Goal: Task Accomplishment & Management: Manage account settings

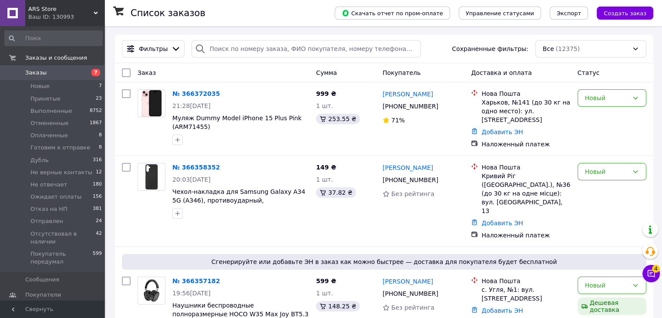
click at [659, 273] on button "Чат с покупателем 4" at bounding box center [651, 273] width 17 height 17
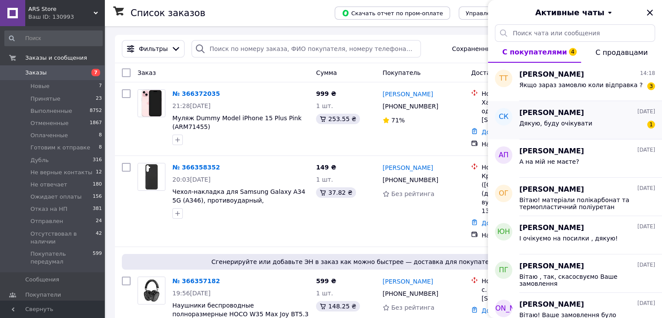
click at [626, 125] on div "Дякую, буду очікувати 1" at bounding box center [587, 125] width 136 height 14
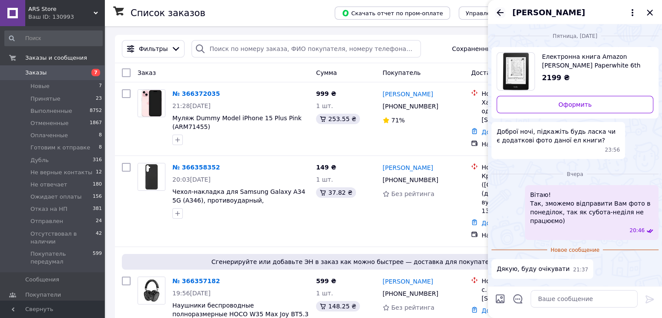
click at [502, 15] on icon "Назад" at bounding box center [500, 12] width 10 height 10
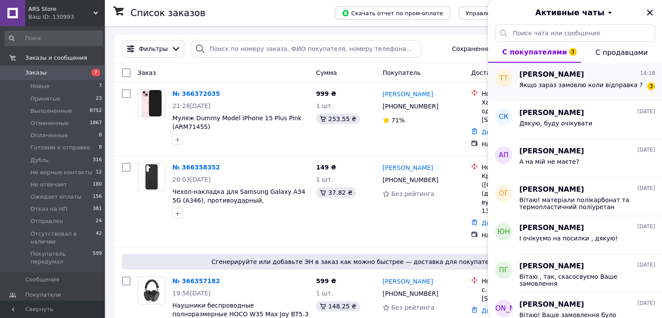
click at [557, 82] on span "Якщо зараз замовлю коли відправка ?" at bounding box center [580, 84] width 123 height 7
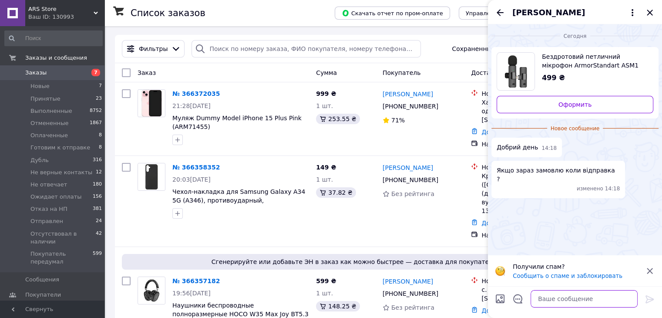
click at [580, 297] on textarea at bounding box center [584, 298] width 107 height 17
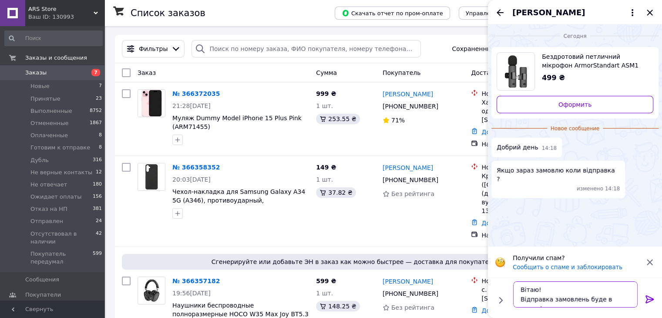
scroll to position [6, 0]
type textarea "Вітаю! Відправка замовлень буде в понеділок після 18"
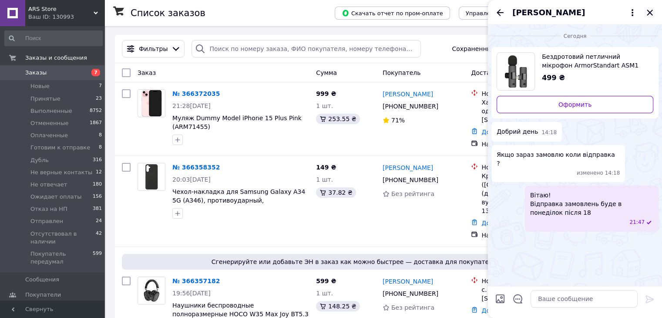
click at [650, 11] on icon "Закрыть" at bounding box center [650, 12] width 10 height 10
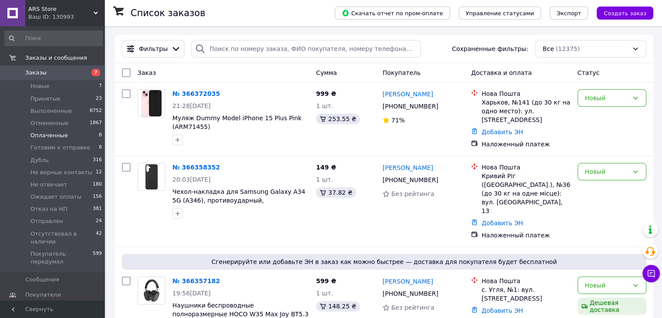
click at [84, 136] on li "Оплаченные 8" at bounding box center [53, 135] width 107 height 12
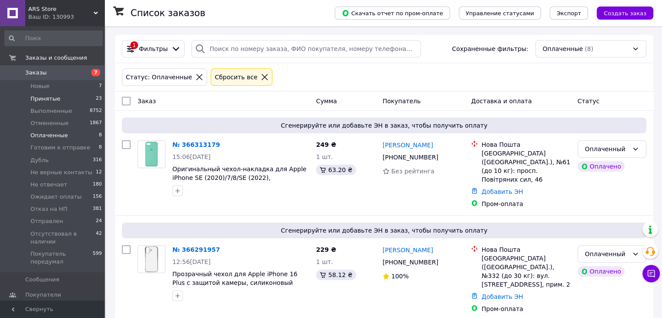
click at [81, 97] on li "Принятые 23" at bounding box center [53, 99] width 107 height 12
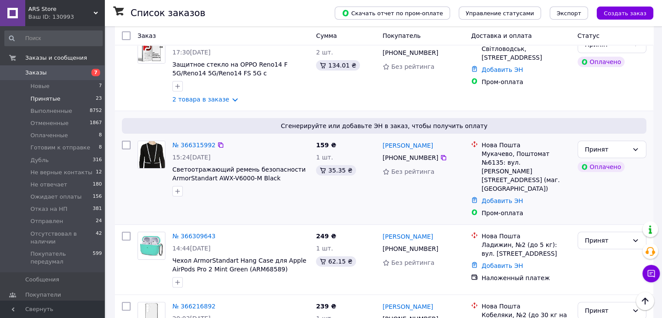
scroll to position [174, 0]
click at [622, 150] on div "Принят" at bounding box center [607, 150] width 44 height 10
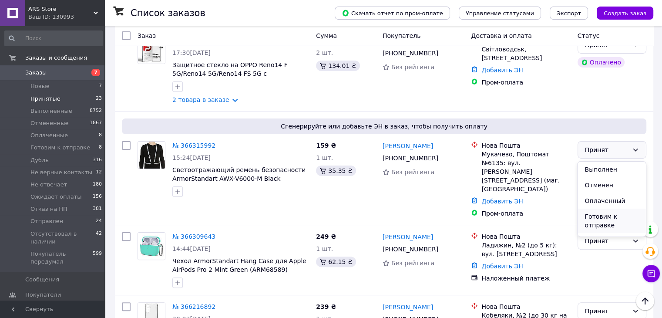
click at [619, 214] on li "Готовим к отправке" at bounding box center [612, 221] width 68 height 24
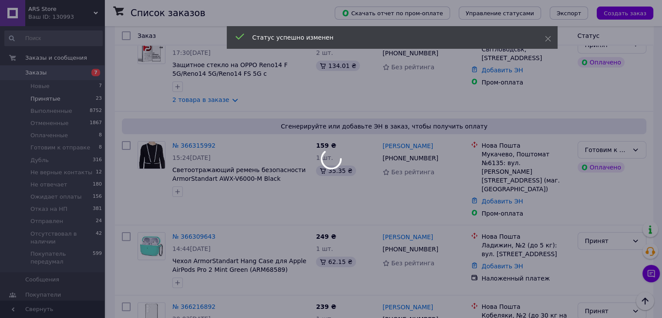
scroll to position [87, 0]
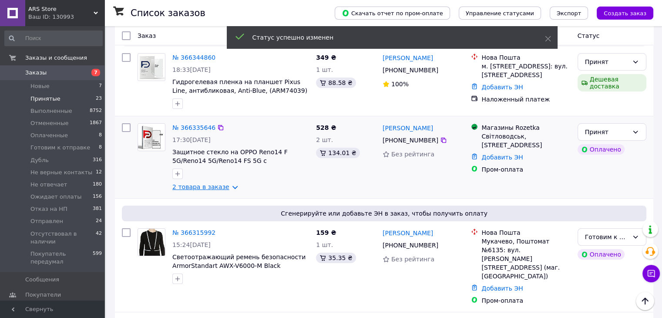
click at [221, 190] on link "2 товара в заказе" at bounding box center [200, 186] width 57 height 7
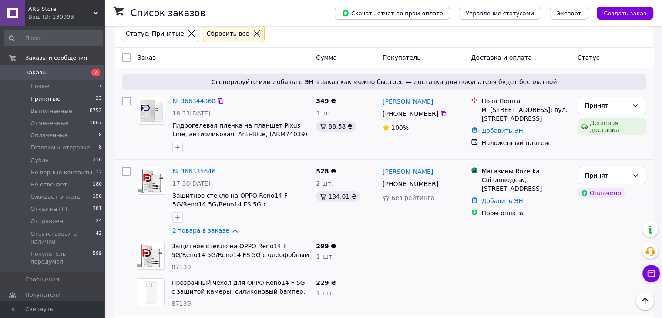
scroll to position [0, 0]
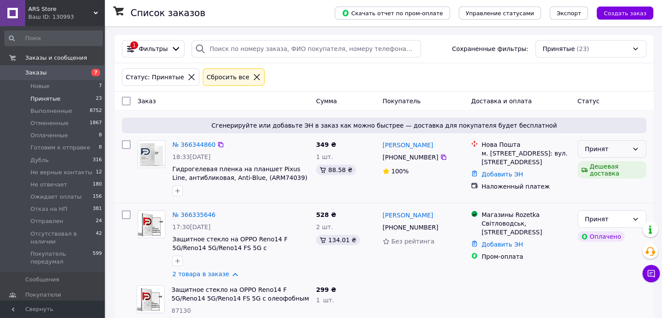
click at [629, 148] on div "Принят" at bounding box center [612, 148] width 69 height 17
click at [637, 148] on icon at bounding box center [635, 148] width 7 height 7
click at [56, 138] on span "Оплаченные" at bounding box center [48, 135] width 37 height 8
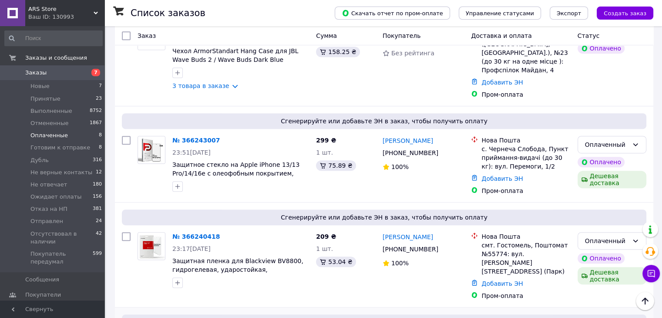
scroll to position [604, 0]
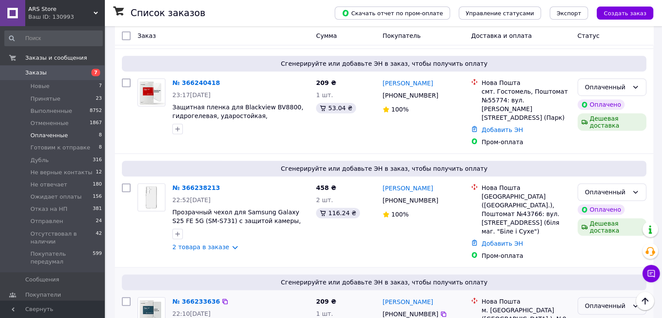
click at [620, 301] on div "Оплаченный" at bounding box center [607, 306] width 44 height 10
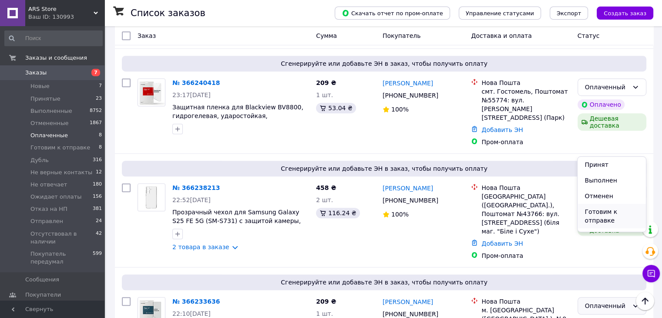
click at [603, 216] on li "Готовим к отправке" at bounding box center [612, 216] width 68 height 24
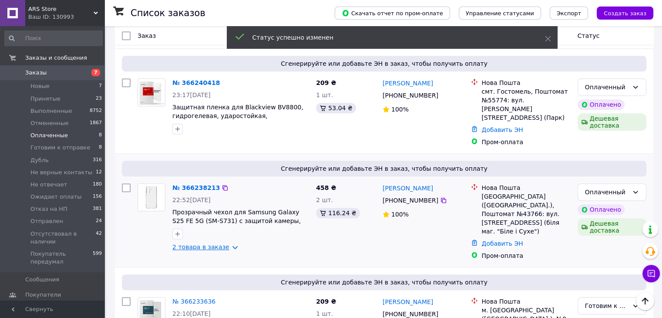
click at [210, 243] on link "2 товара в заказе" at bounding box center [200, 246] width 57 height 7
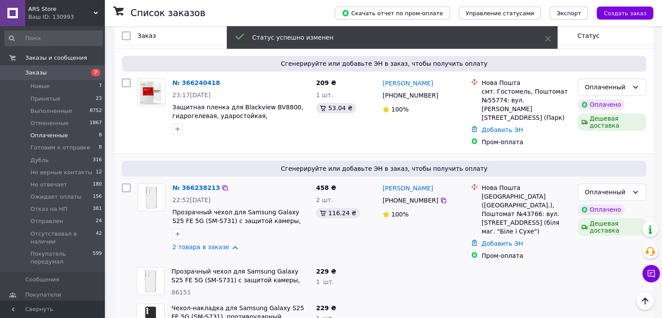
scroll to position [677, 0]
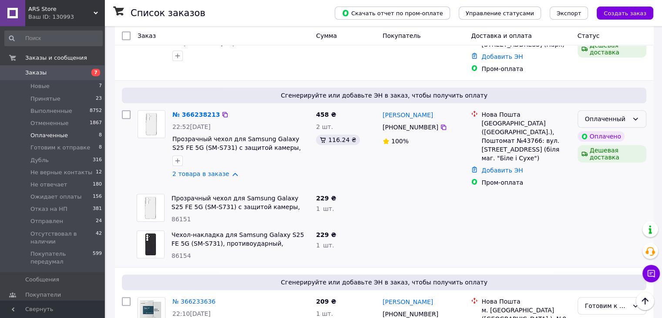
click at [615, 114] on div "Оплаченный" at bounding box center [607, 119] width 44 height 10
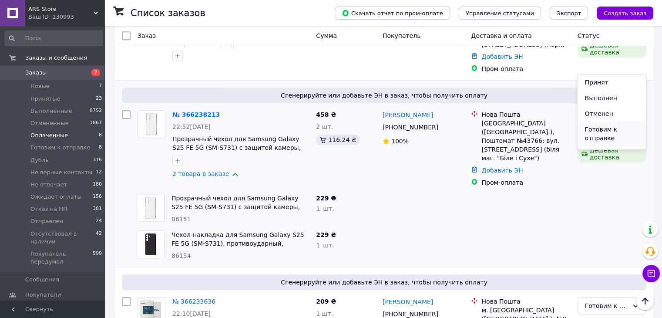
click at [616, 131] on li "Готовим к отправке" at bounding box center [612, 133] width 68 height 24
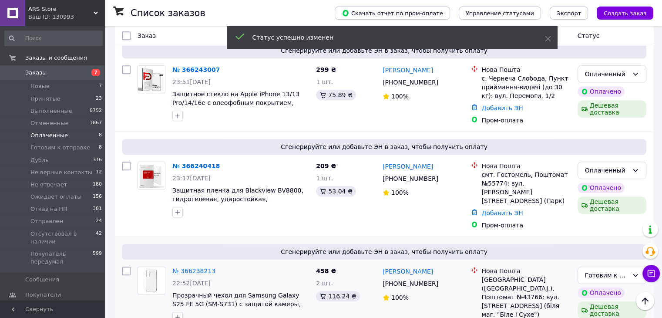
scroll to position [441, 0]
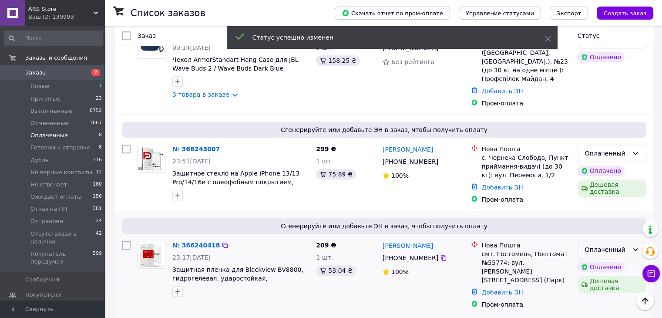
click at [604, 241] on div "Оплаченный" at bounding box center [612, 249] width 69 height 17
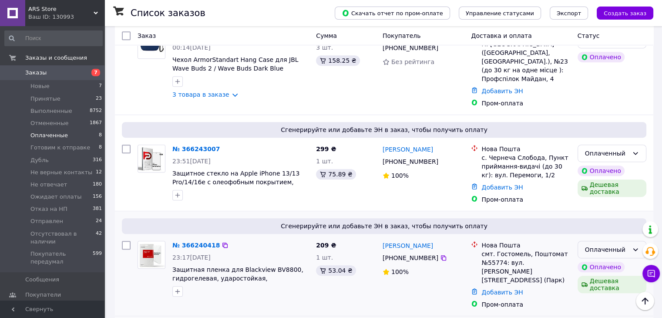
click at [634, 246] on icon at bounding box center [635, 249] width 7 height 7
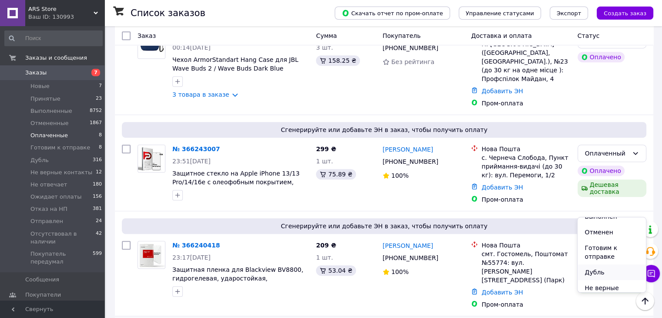
scroll to position [44, 0]
click at [609, 235] on li "Готовим к отправке" at bounding box center [612, 233] width 68 height 24
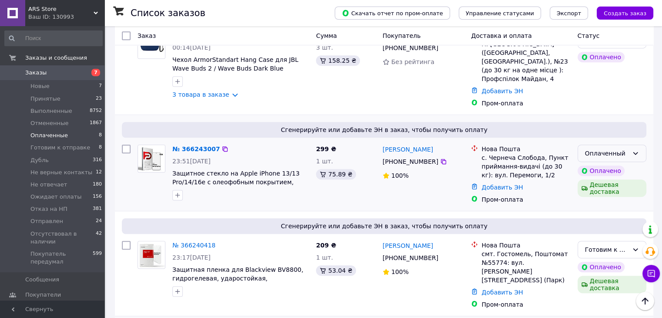
click at [631, 145] on div "Оплаченный" at bounding box center [612, 153] width 69 height 17
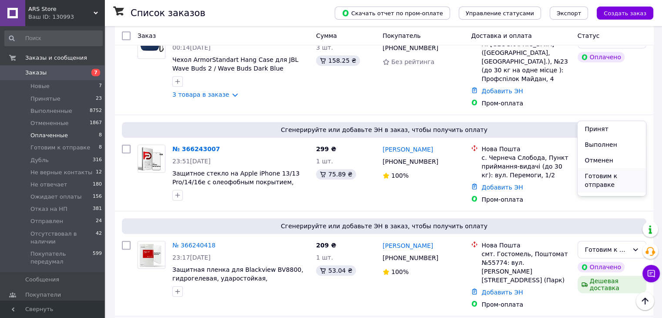
click at [622, 181] on li "Готовим к отправке" at bounding box center [612, 180] width 68 height 24
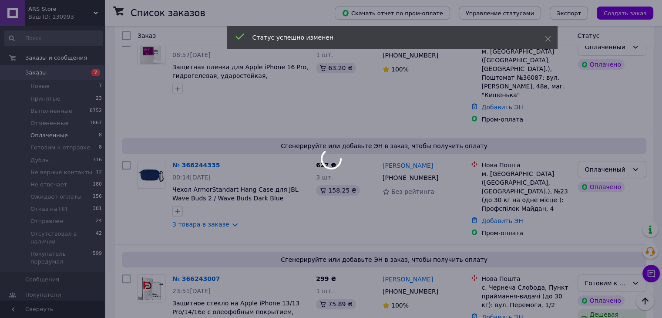
scroll to position [311, 0]
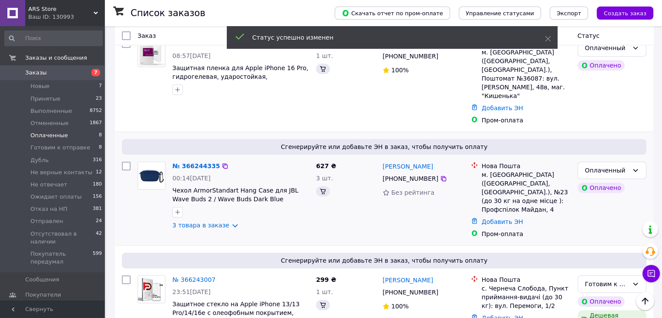
click at [210, 185] on div "№ 366244335 00:14, 12.10.2025 Чехол ArmorStandart Hang Case для JBL Wave Buds 2…" at bounding box center [241, 195] width 144 height 75
click at [211, 222] on link "3 товара в заказе" at bounding box center [200, 225] width 57 height 7
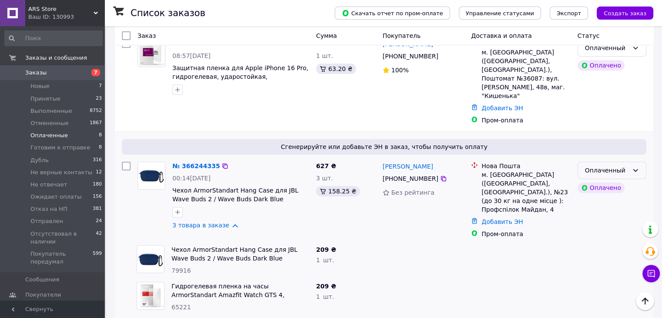
click at [618, 165] on div "Оплаченный" at bounding box center [607, 170] width 44 height 10
click at [609, 154] on li "Принят" at bounding box center [612, 154] width 68 height 16
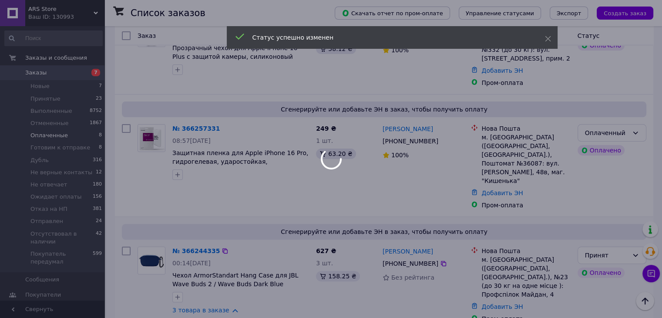
scroll to position [180, 0]
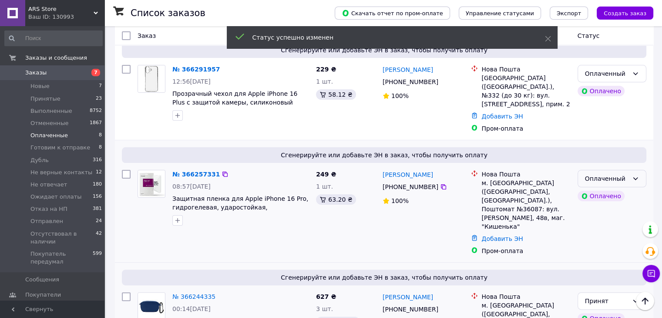
click at [629, 170] on div "Оплаченный" at bounding box center [612, 178] width 69 height 17
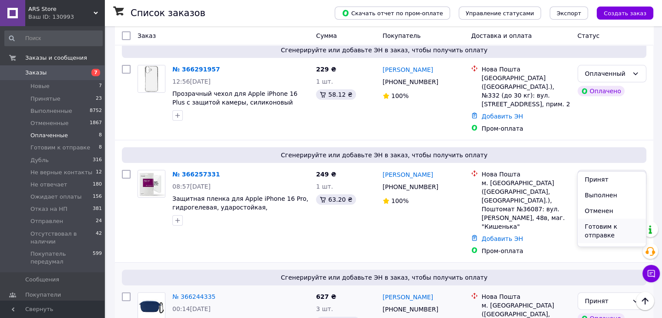
click at [611, 227] on li "Готовим к отправке" at bounding box center [612, 231] width 68 height 24
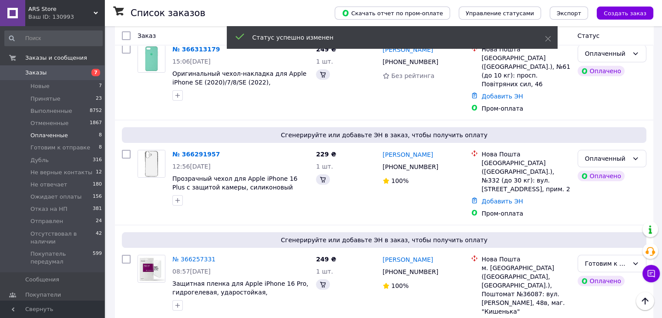
scroll to position [93, 0]
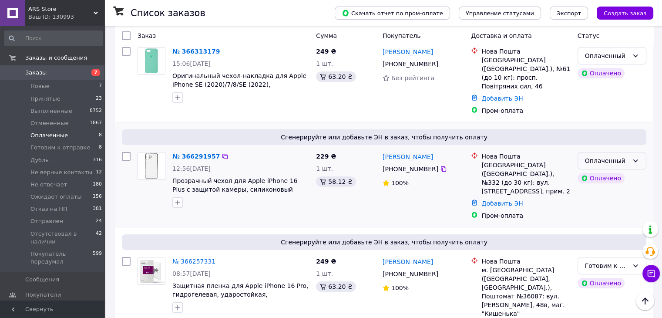
click at [590, 156] on div "Оплаченный" at bounding box center [607, 161] width 44 height 10
click at [601, 173] on li "Принят" at bounding box center [612, 170] width 68 height 16
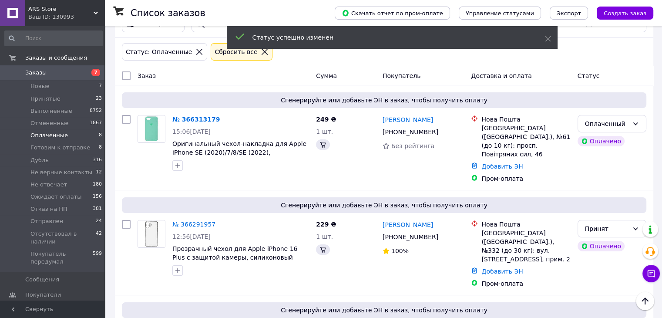
scroll to position [6, 0]
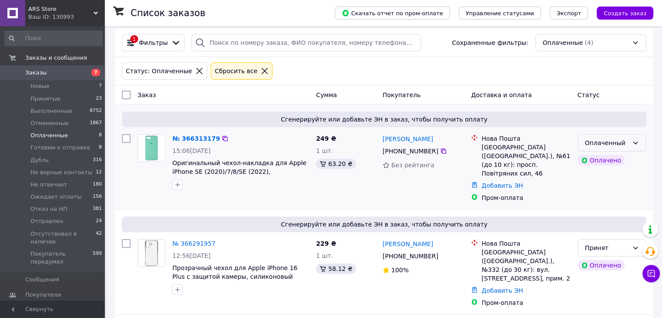
click at [606, 144] on div "Оплаченный" at bounding box center [607, 143] width 44 height 10
click at [613, 164] on li "Принят" at bounding box center [612, 162] width 68 height 16
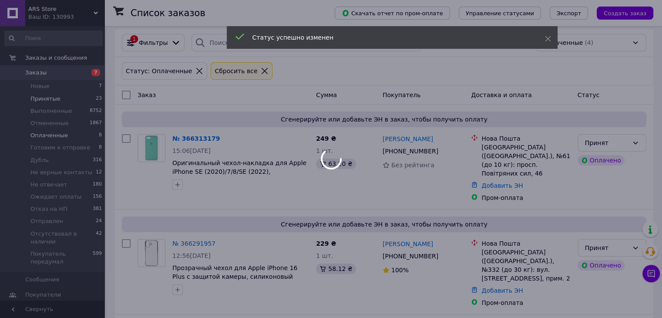
scroll to position [0, 0]
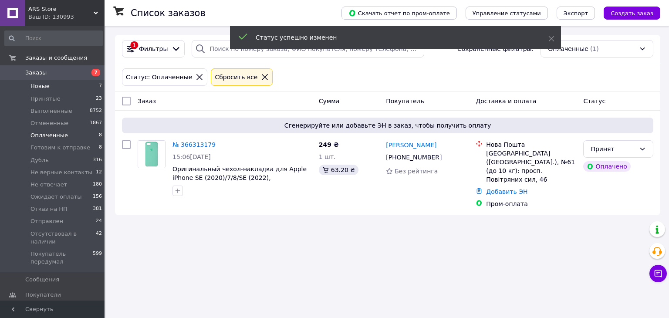
click at [79, 84] on li "Новые 7" at bounding box center [53, 86] width 107 height 12
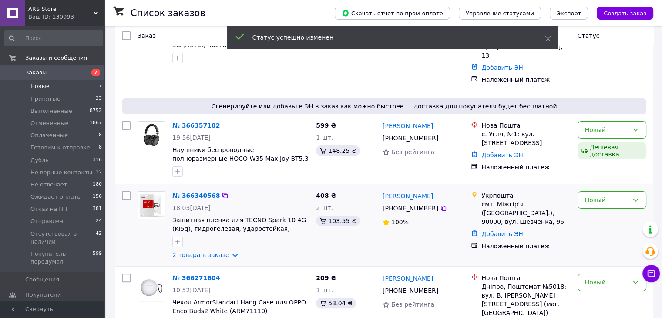
scroll to position [347, 0]
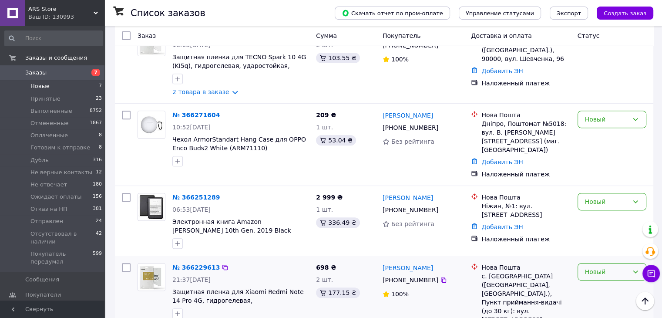
click at [601, 267] on div "Новый" at bounding box center [607, 272] width 44 height 10
click at [608, 227] on li "Готовим к отправке" at bounding box center [612, 232] width 68 height 24
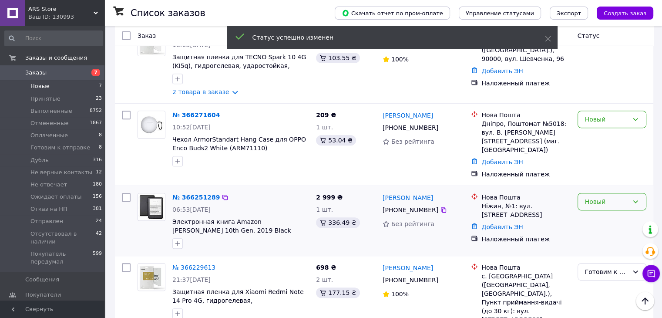
click at [607, 197] on div "Новый" at bounding box center [607, 202] width 44 height 10
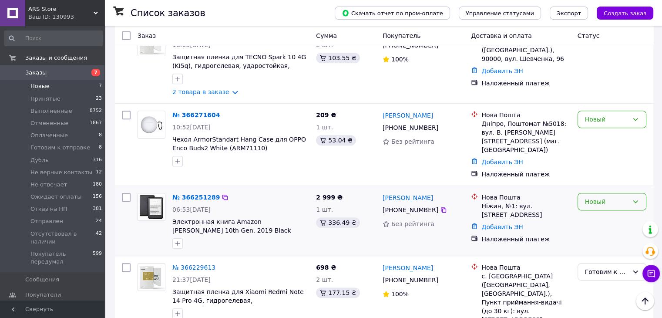
click at [612, 193] on div "Новый" at bounding box center [612, 201] width 69 height 17
click at [605, 189] on div "Новый" at bounding box center [612, 220] width 76 height 63
click at [603, 197] on div "Новый" at bounding box center [607, 202] width 44 height 10
click at [596, 191] on li "Принят" at bounding box center [612, 191] width 68 height 16
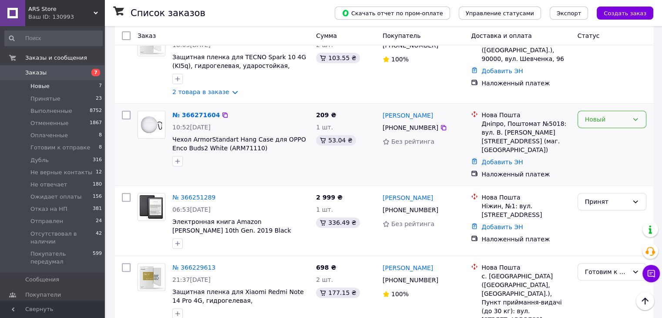
click at [612, 114] on div "Новый" at bounding box center [607, 119] width 44 height 10
click at [610, 120] on li "Принят" at bounding box center [612, 121] width 68 height 16
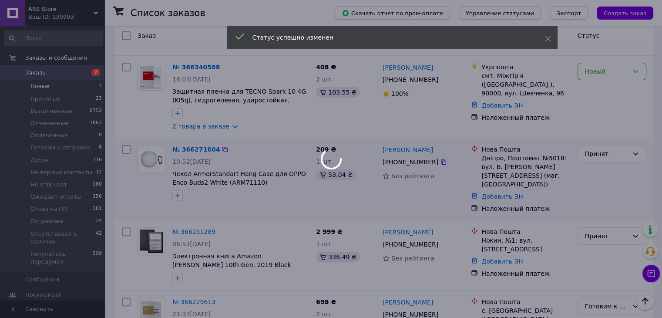
scroll to position [259, 0]
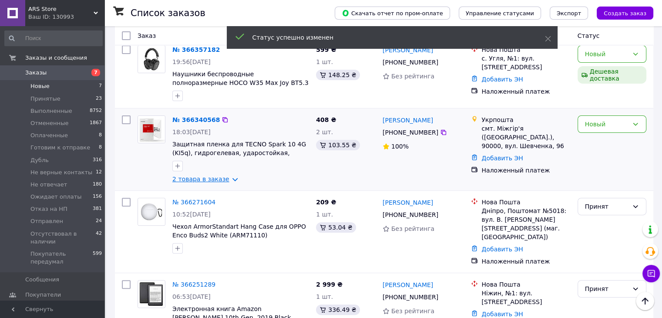
click at [220, 175] on link "2 товара в заказе" at bounding box center [200, 178] width 57 height 7
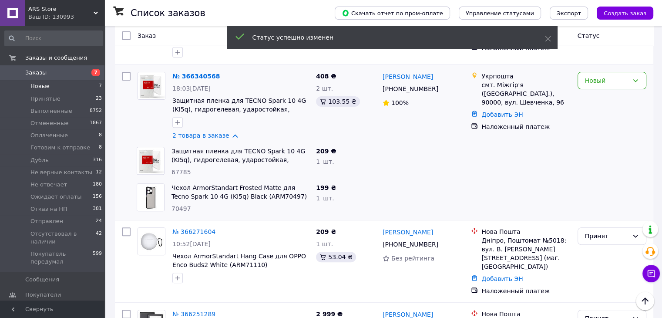
scroll to position [303, 0]
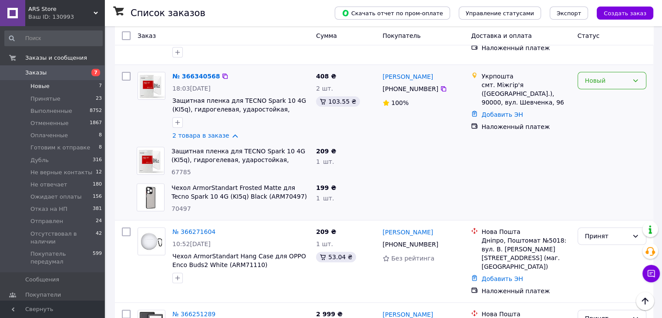
click at [622, 76] on div "Новый" at bounding box center [607, 81] width 44 height 10
click at [606, 80] on li "Принят" at bounding box center [612, 82] width 68 height 16
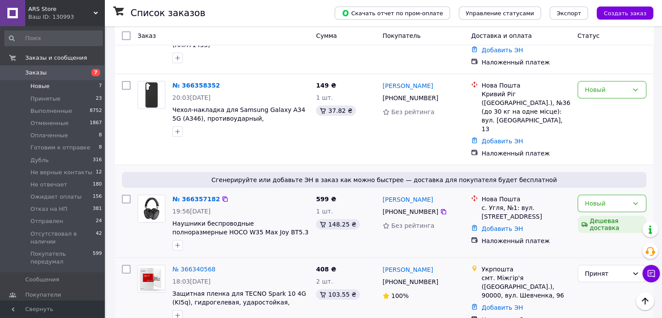
scroll to position [154, 0]
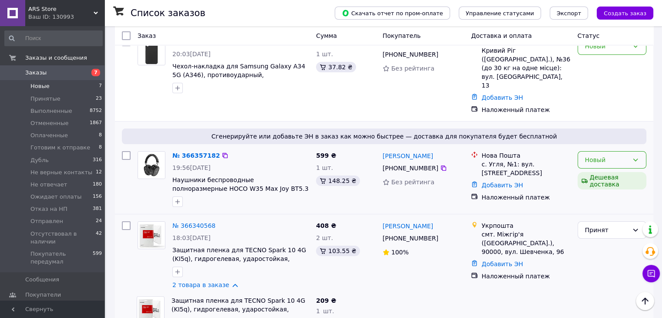
click at [609, 155] on div "Новый" at bounding box center [607, 160] width 44 height 10
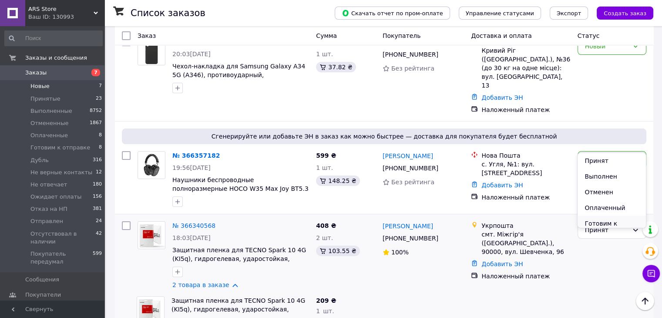
click at [606, 220] on li "Готовим к отправке" at bounding box center [612, 227] width 68 height 24
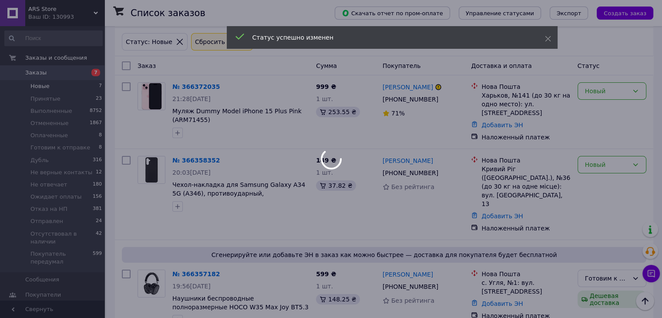
scroll to position [23, 0]
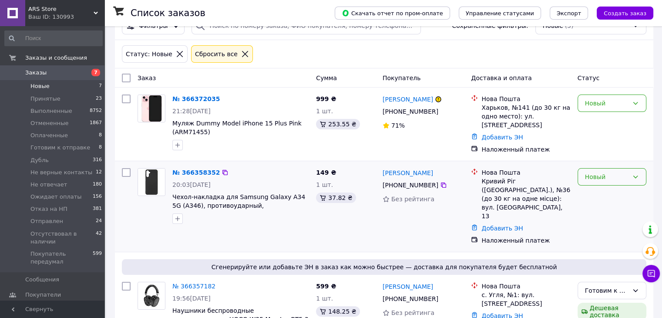
click at [622, 175] on div "Новый" at bounding box center [607, 177] width 44 height 10
click at [613, 196] on li "Принят" at bounding box center [612, 195] width 68 height 16
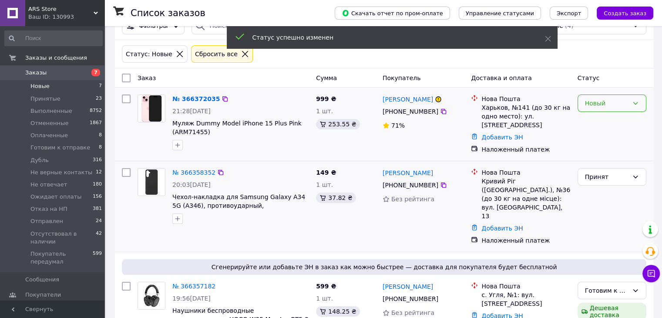
click at [620, 104] on div "Новый" at bounding box center [607, 103] width 44 height 10
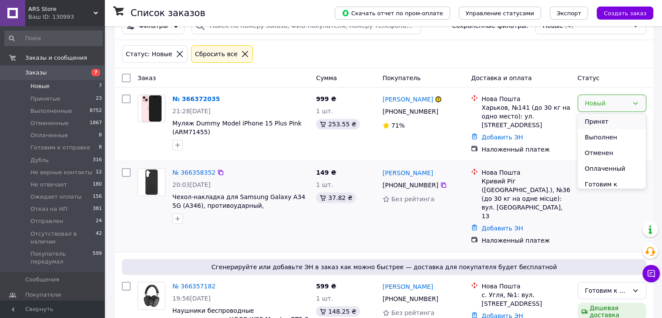
click at [617, 124] on li "Принят" at bounding box center [612, 122] width 68 height 16
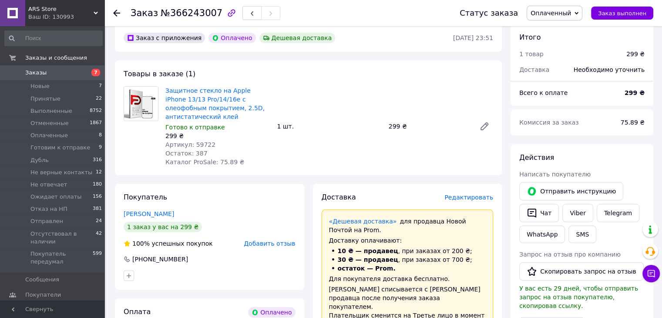
scroll to position [87, 0]
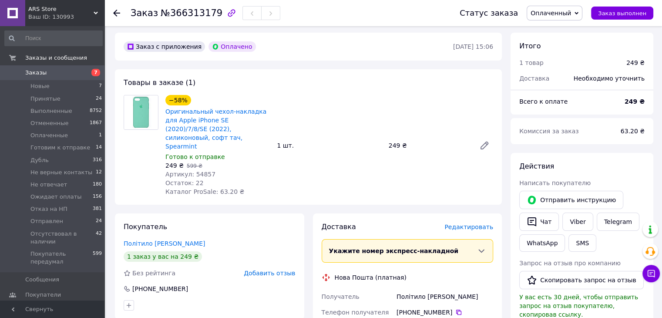
scroll to position [44, 0]
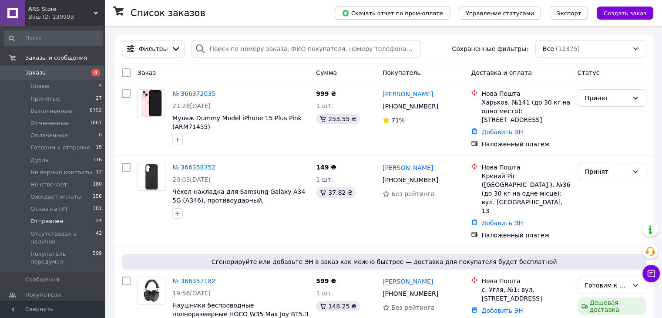
click at [75, 217] on li "Отправлен 24" at bounding box center [53, 221] width 107 height 12
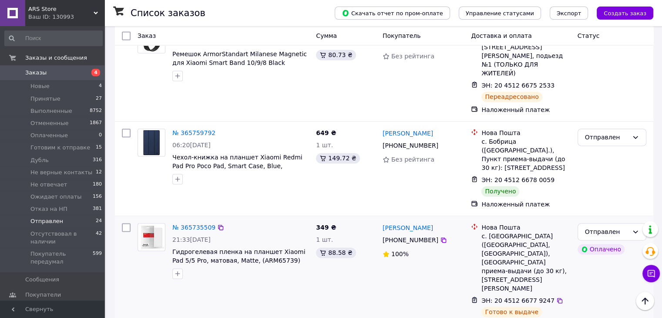
scroll to position [1262, 0]
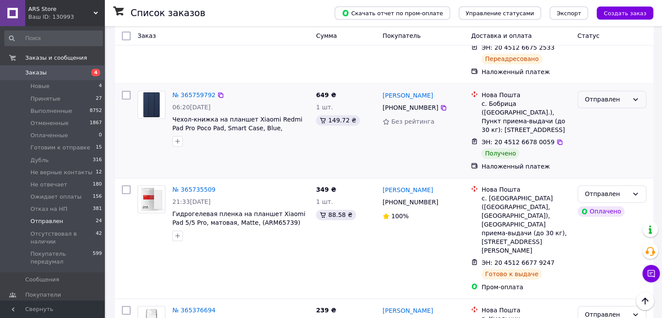
click at [599, 91] on div "Отправлен" at bounding box center [612, 99] width 69 height 17
click at [605, 94] on div "Отправлен" at bounding box center [607, 99] width 44 height 10
click at [616, 87] on li "Выполнен" at bounding box center [612, 90] width 68 height 16
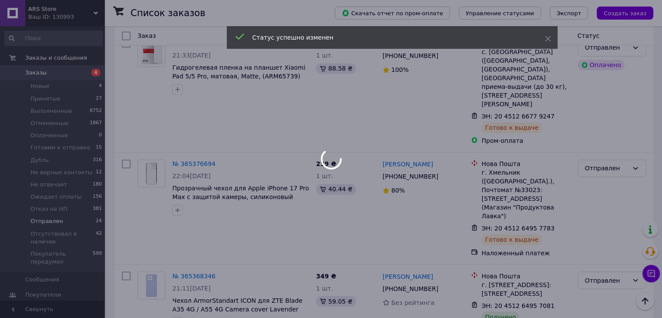
scroll to position [1437, 0]
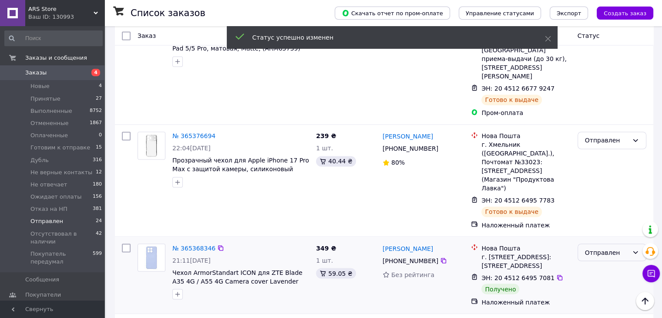
click at [614, 247] on div "Отправлен" at bounding box center [607, 252] width 44 height 10
click at [609, 247] on div "Отправлен" at bounding box center [607, 252] width 44 height 10
click at [602, 196] on li "Выполнен" at bounding box center [612, 200] width 68 height 16
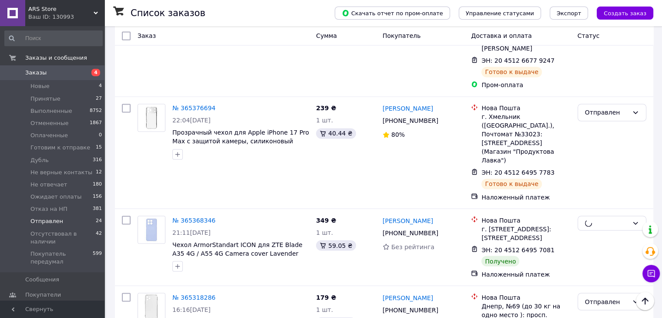
scroll to position [1480, 0]
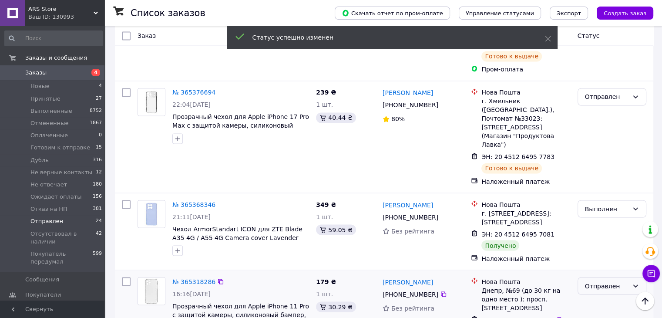
click at [609, 281] on div "Отправлен" at bounding box center [607, 286] width 44 height 10
click at [598, 231] on li "Выполнен" at bounding box center [612, 233] width 68 height 16
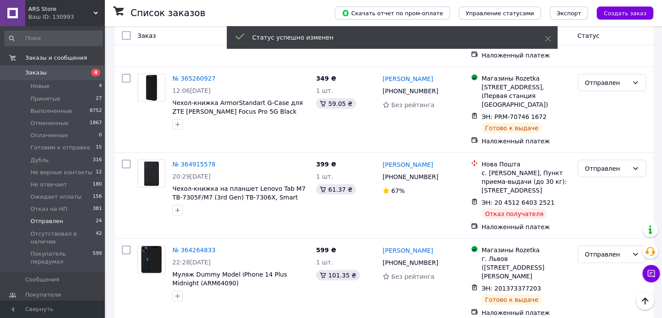
scroll to position [1869, 0]
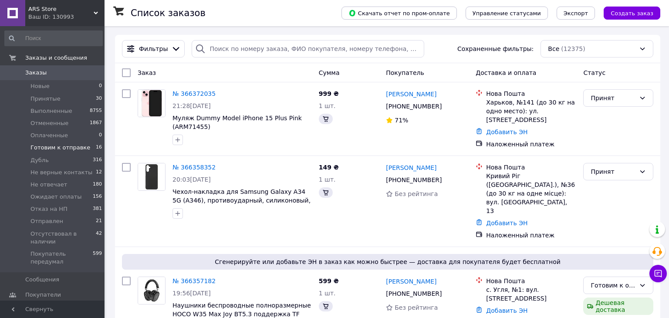
click at [59, 149] on span "Готовим к отправке" at bounding box center [60, 148] width 60 height 8
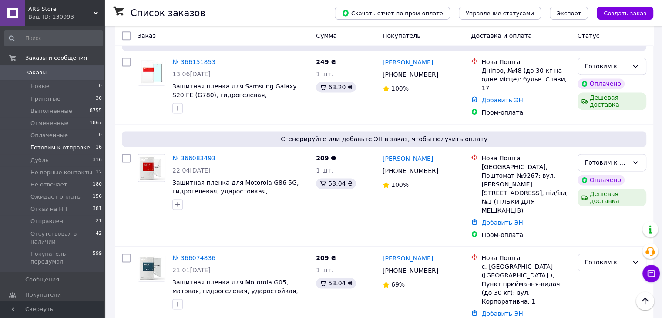
scroll to position [1282, 0]
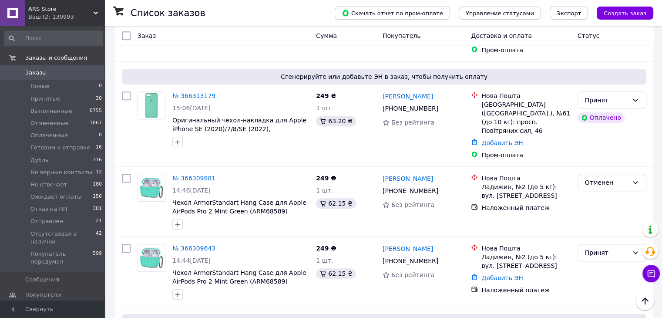
scroll to position [653, 0]
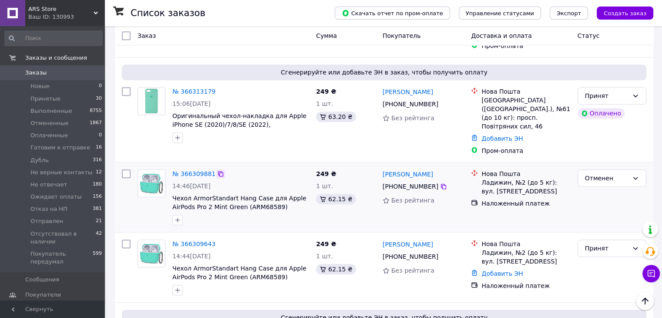
click at [217, 170] on icon at bounding box center [220, 173] width 7 height 7
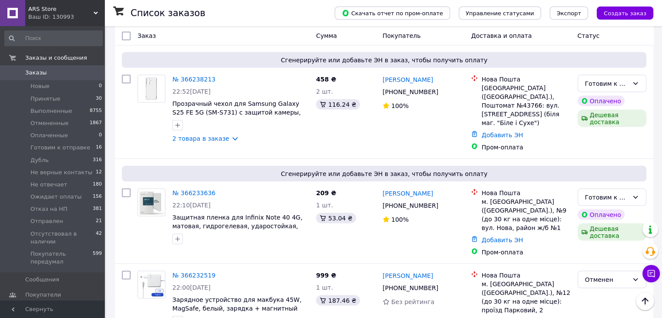
scroll to position [1611, 0]
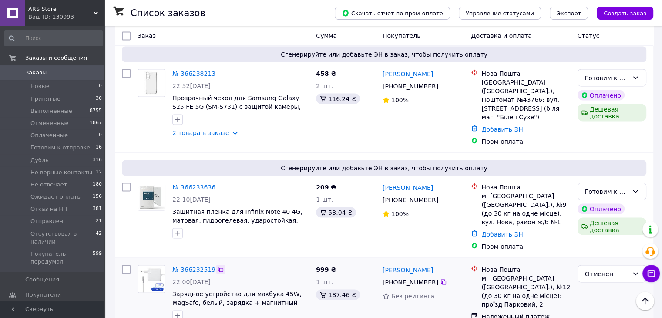
click at [218, 266] on icon at bounding box center [220, 268] width 5 height 5
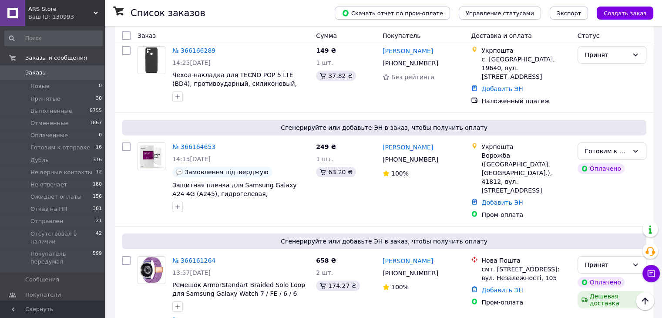
scroll to position [3091, 0]
